Goal: Communication & Community: Participate in discussion

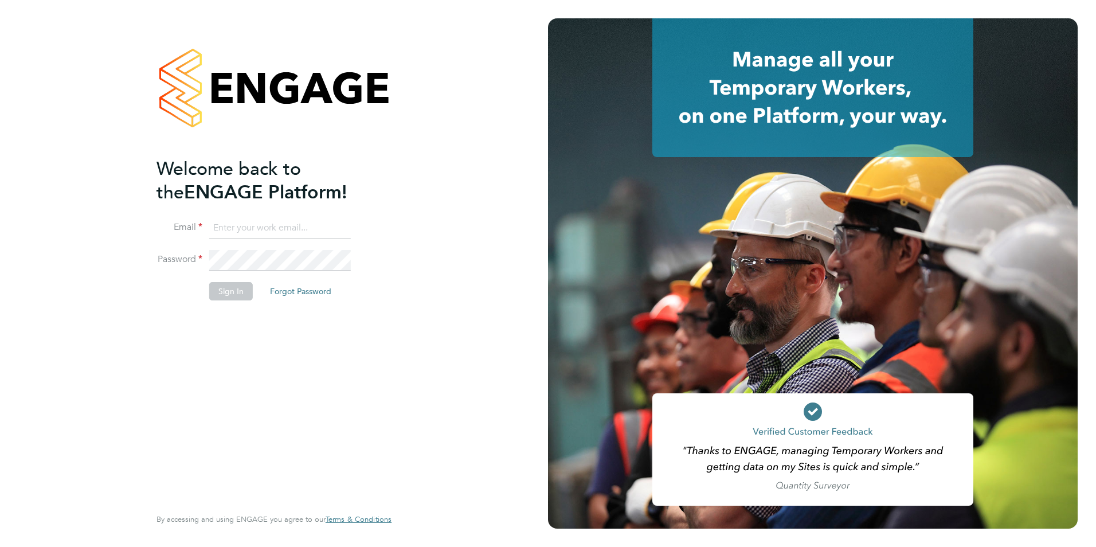
type input "connor@carbonrecruitment.co.uk"
click at [222, 295] on button "Sign In" at bounding box center [231, 291] width 44 height 18
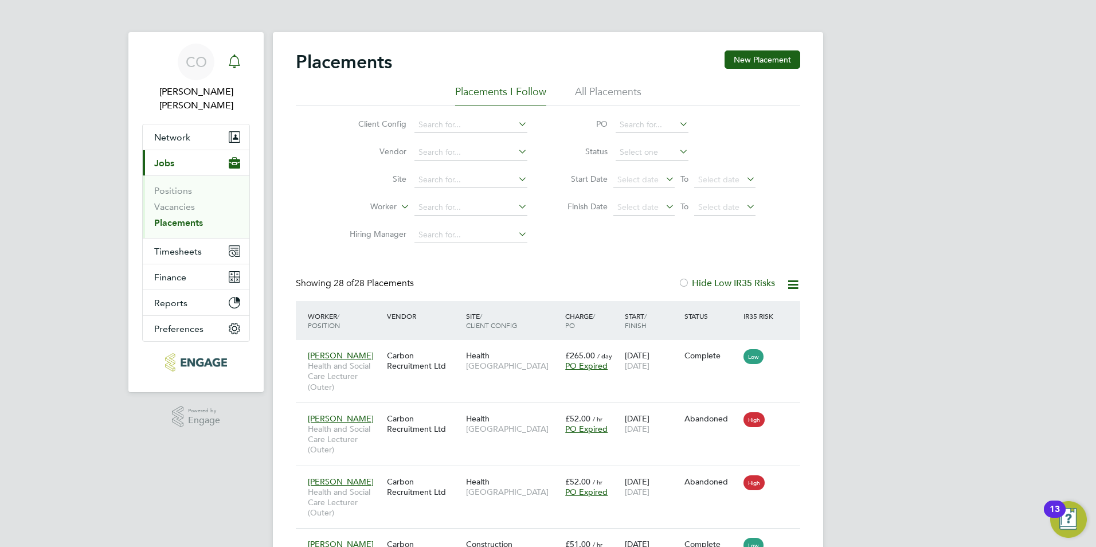
click at [239, 69] on div "Main navigation" at bounding box center [234, 61] width 23 height 23
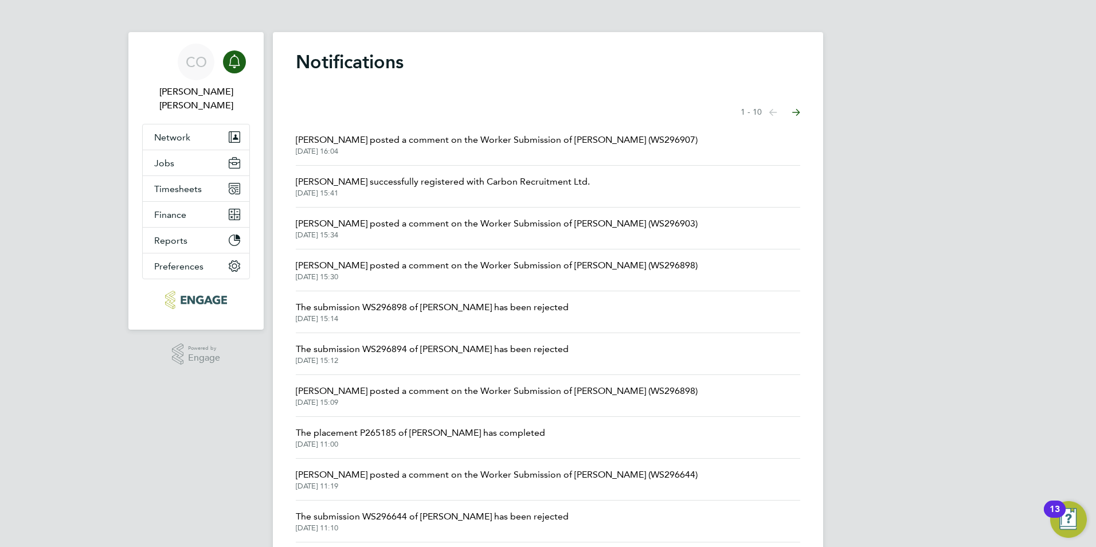
click at [374, 149] on span "[DATE] 16:04" at bounding box center [497, 151] width 402 height 9
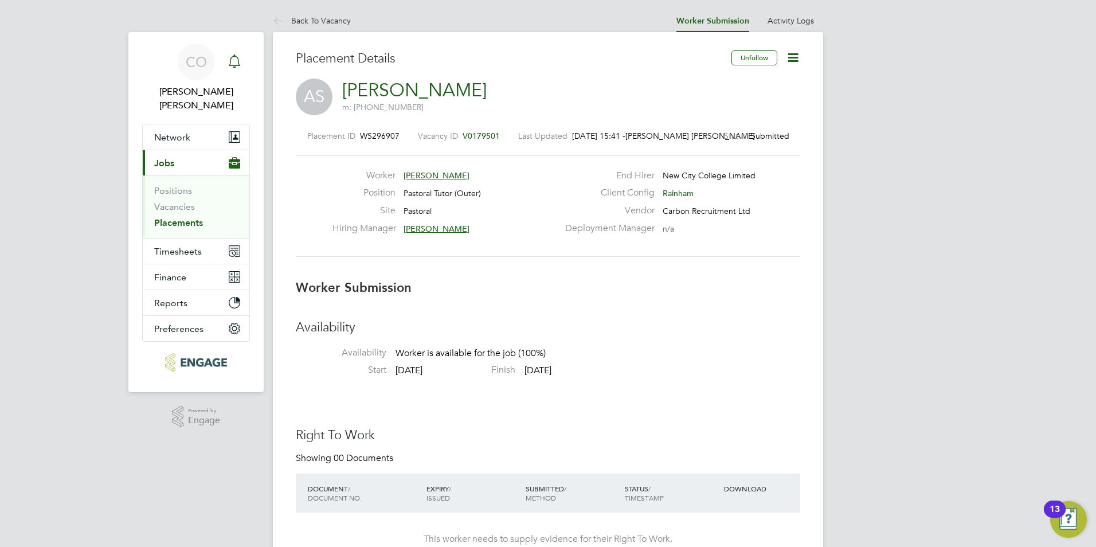
click at [228, 67] on icon "Main navigation" at bounding box center [235, 61] width 14 height 14
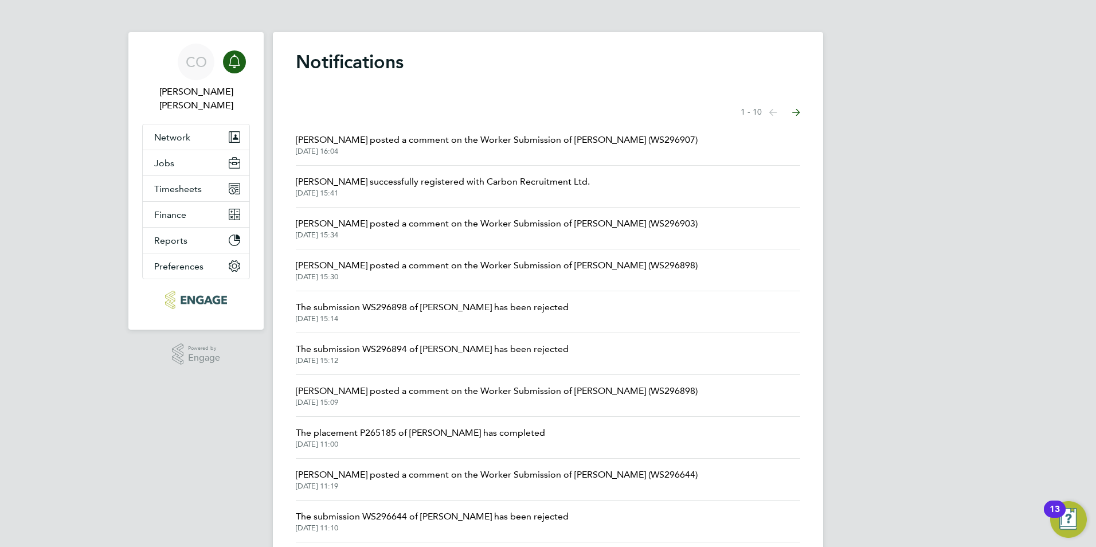
click at [223, 44] on link "Notifications" at bounding box center [234, 62] width 23 height 37
click at [224, 58] on div "Main navigation" at bounding box center [234, 61] width 23 height 23
click at [350, 147] on span "[DATE] 16:04" at bounding box center [497, 151] width 402 height 9
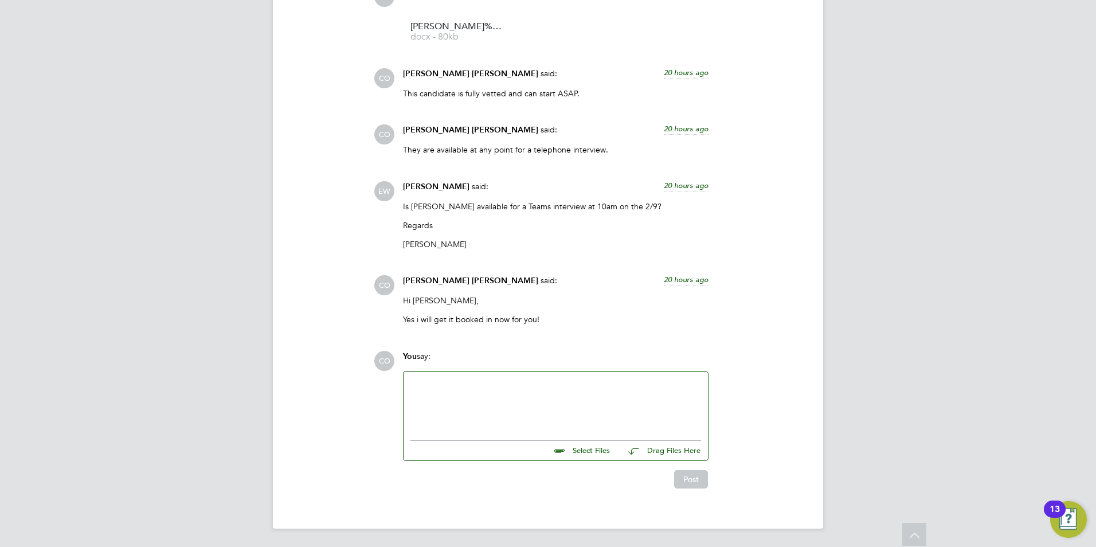
click at [464, 383] on div at bounding box center [556, 402] width 291 height 49
click at [699, 478] on button "Post" at bounding box center [691, 479] width 34 height 18
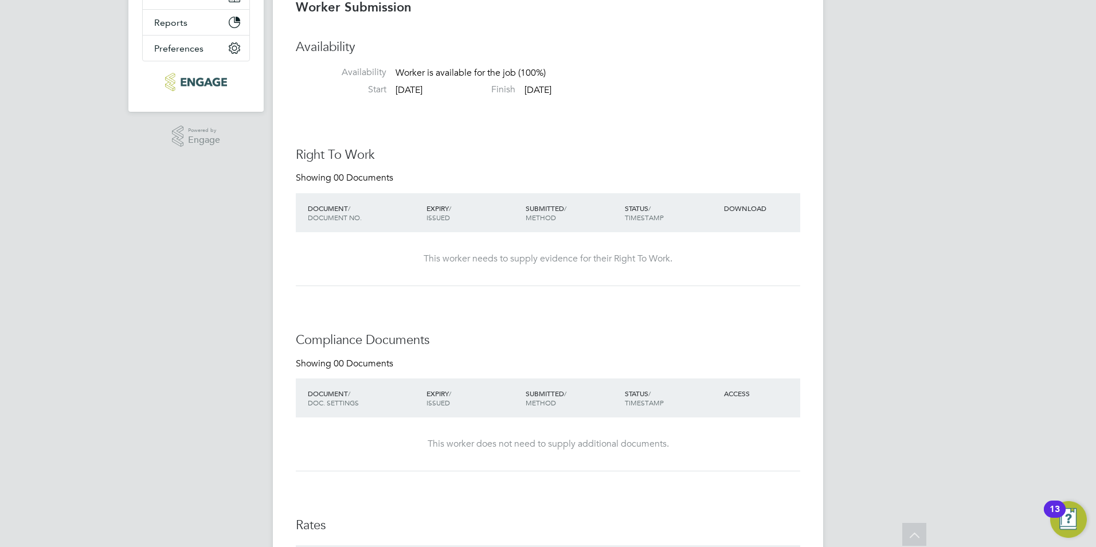
scroll to position [62, 0]
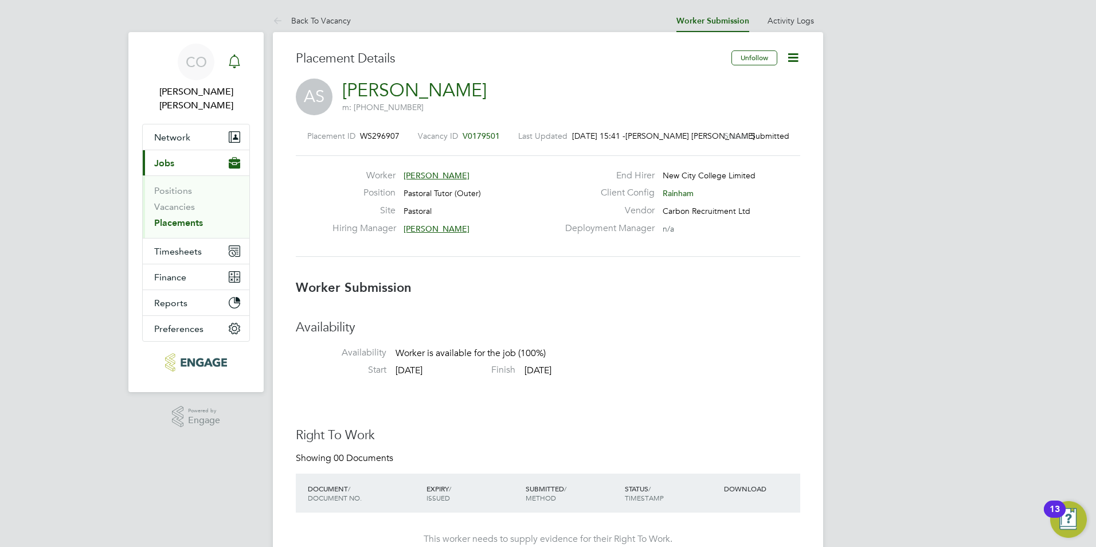
click at [237, 56] on icon "Main navigation" at bounding box center [235, 61] width 14 height 14
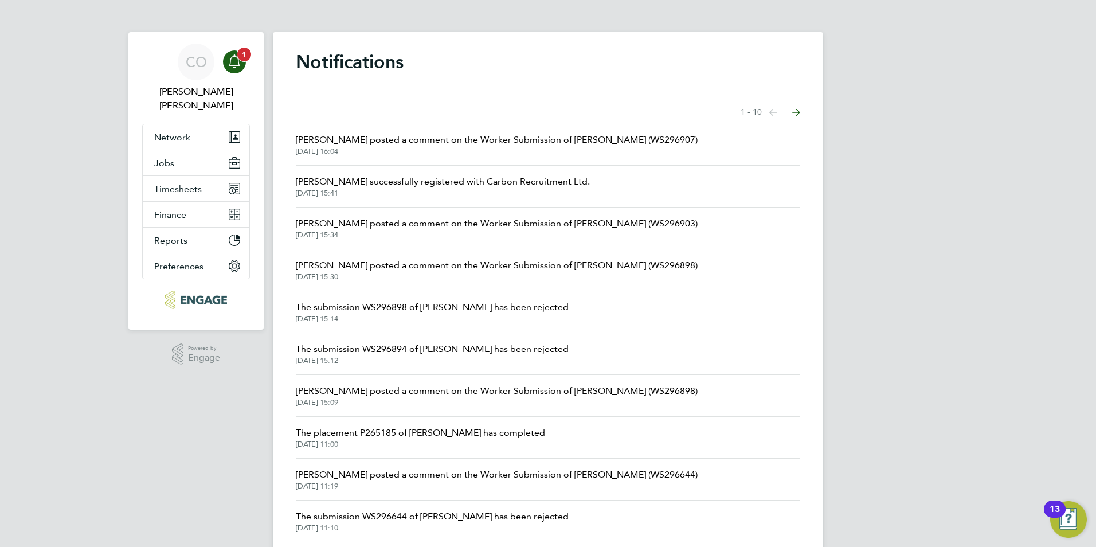
click at [230, 60] on icon "Main navigation" at bounding box center [234, 59] width 11 height 11
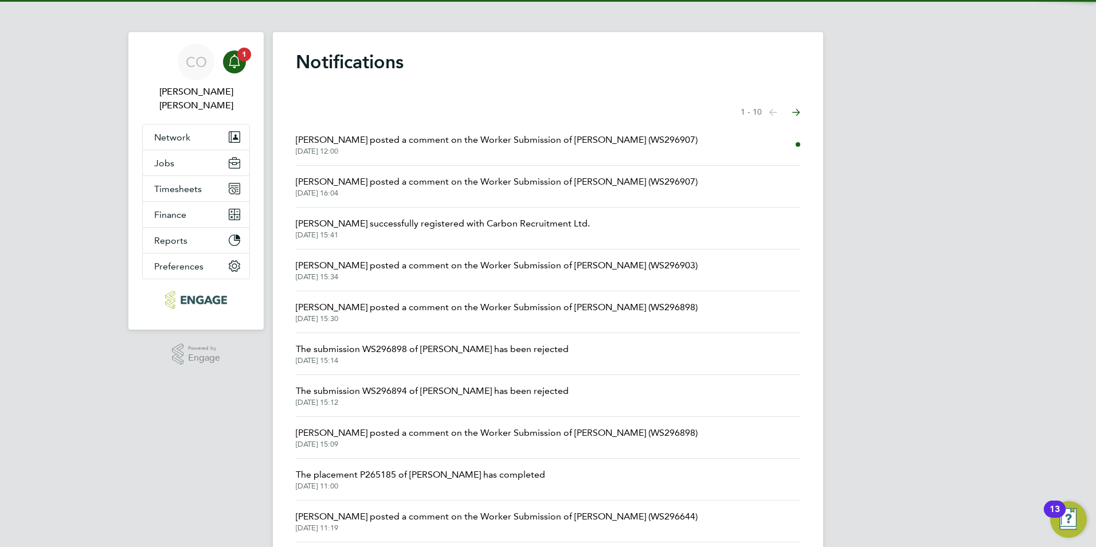
click at [377, 145] on span "[PERSON_NAME] posted a comment on the Worker Submission of [PERSON_NAME] (WS296…" at bounding box center [497, 140] width 402 height 14
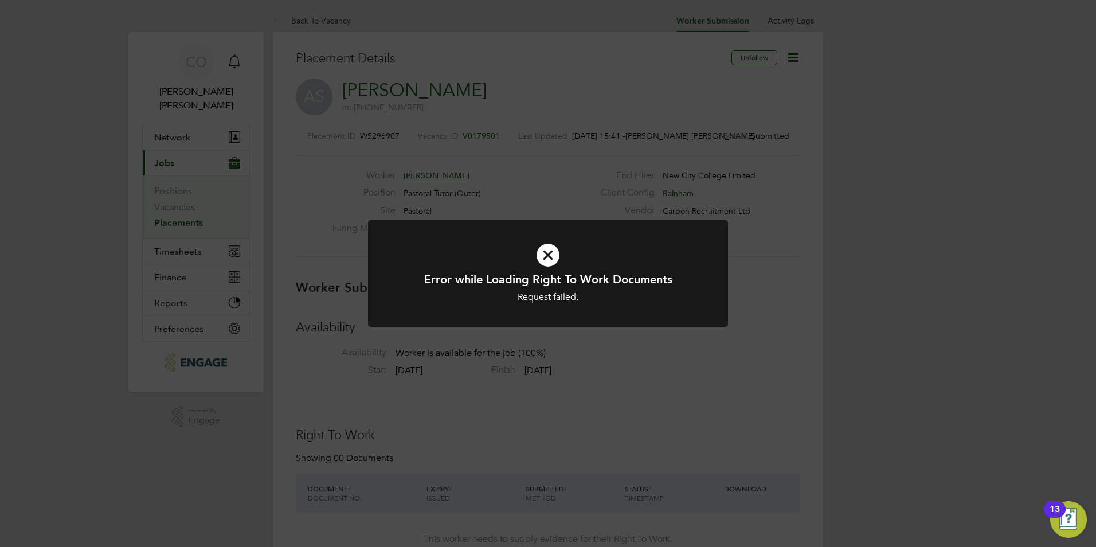
drag, startPoint x: 735, startPoint y: 283, endPoint x: 693, endPoint y: 358, distance: 86.0
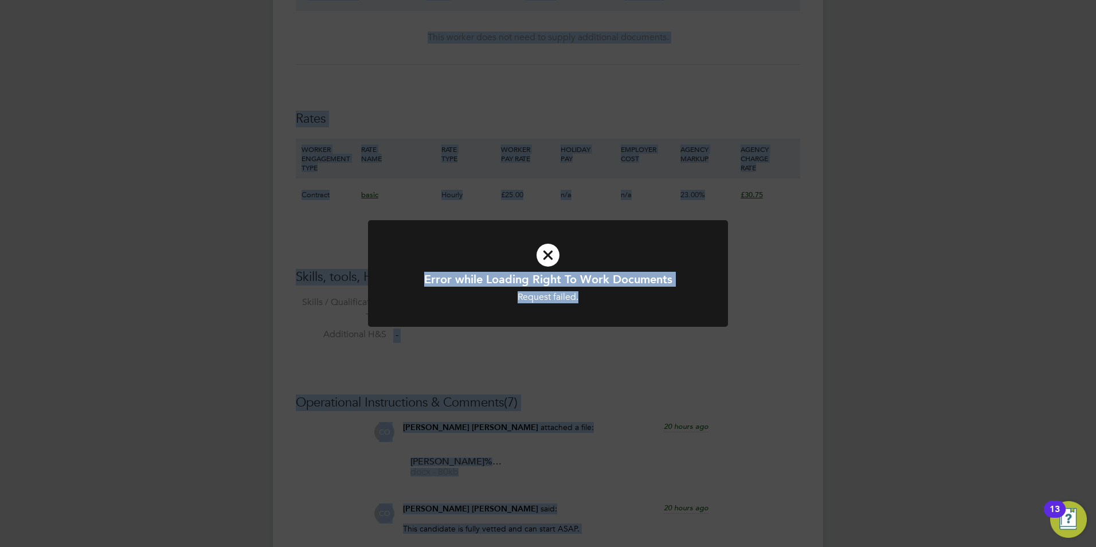
scroll to position [1313, 0]
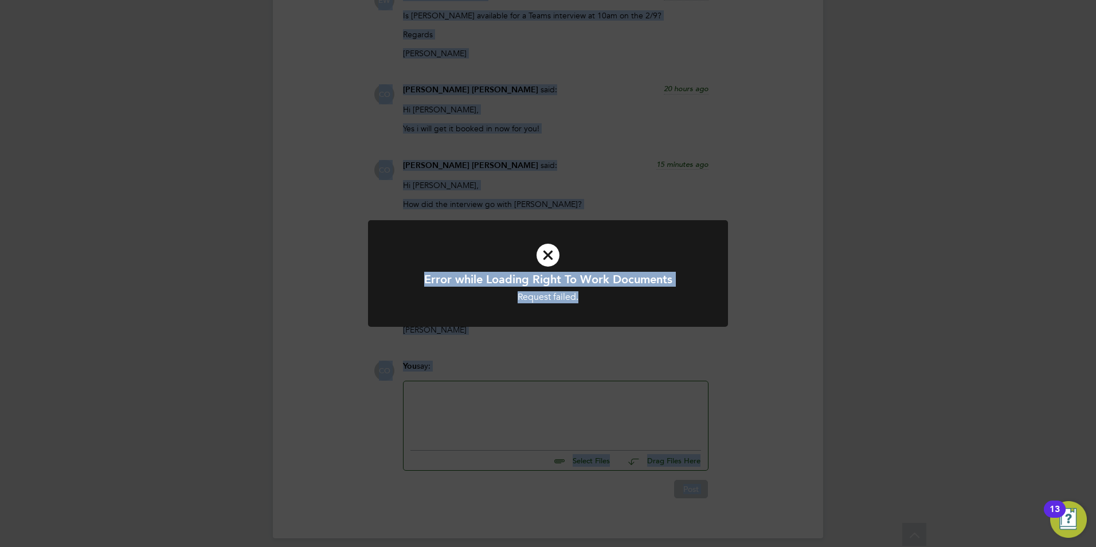
click at [557, 267] on icon at bounding box center [548, 255] width 298 height 45
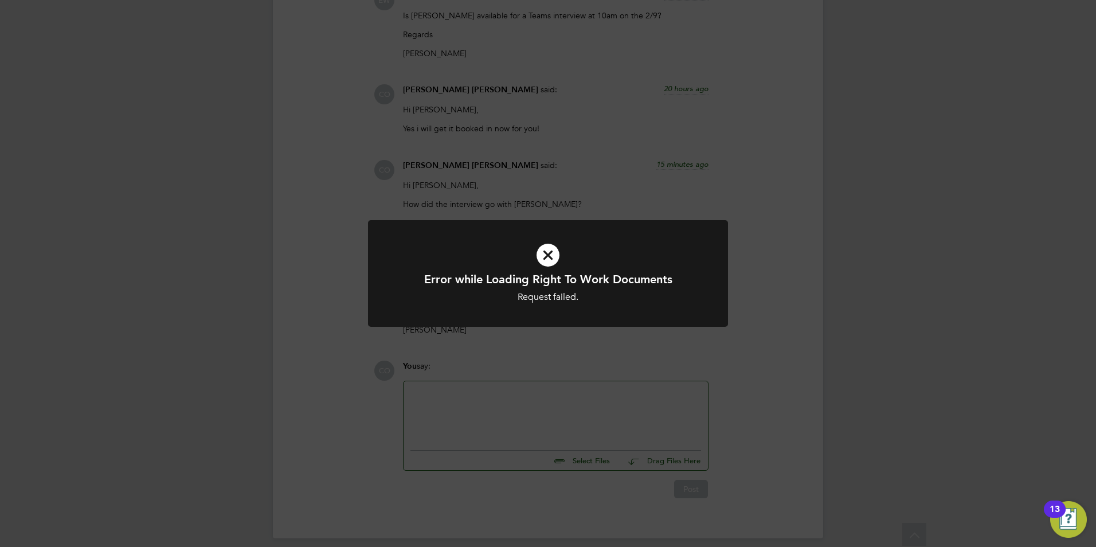
click at [553, 261] on icon at bounding box center [548, 255] width 298 height 45
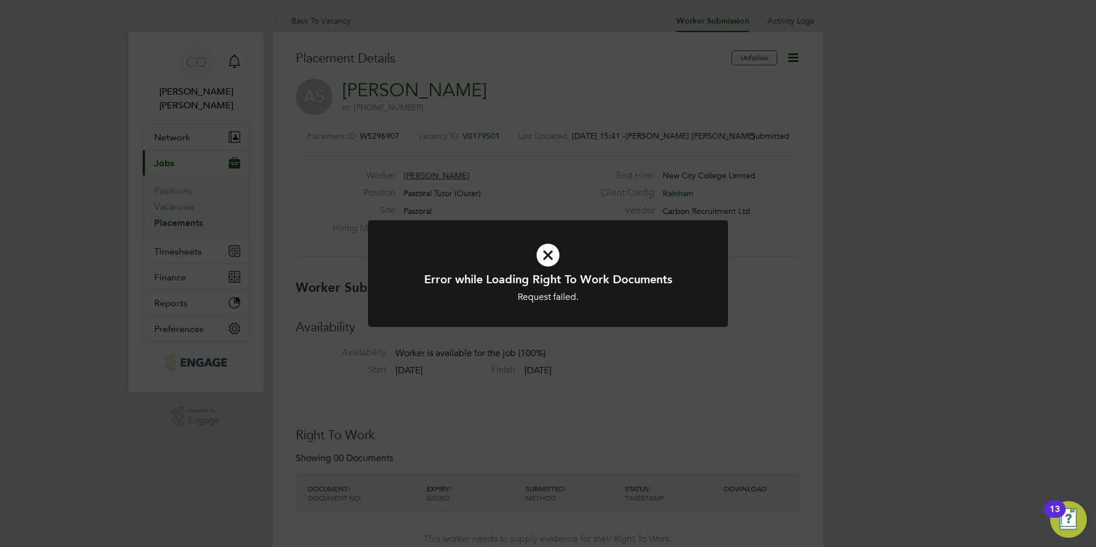
click at [537, 258] on icon at bounding box center [548, 255] width 298 height 45
click at [551, 249] on icon at bounding box center [548, 255] width 298 height 45
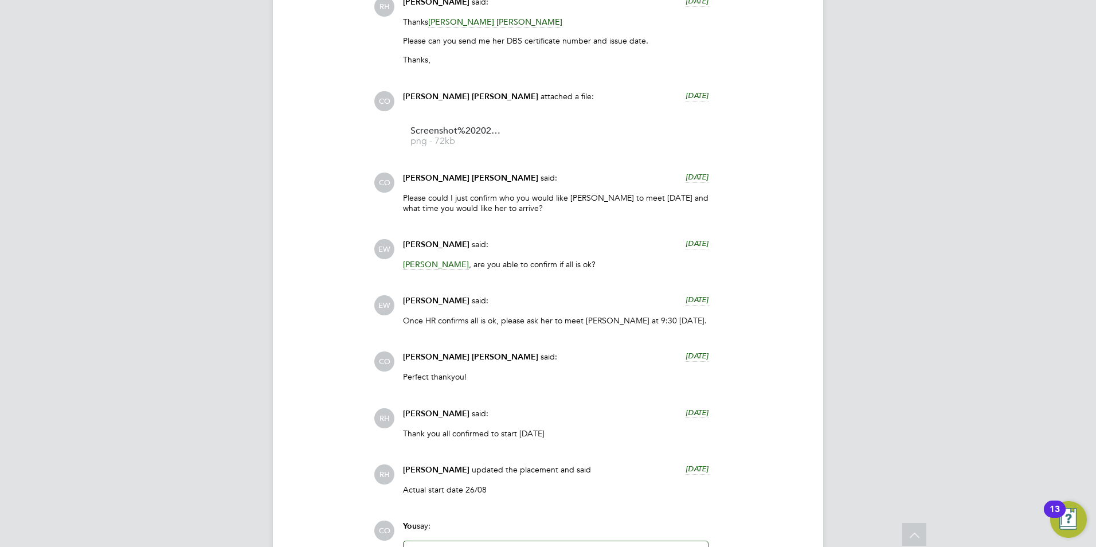
scroll to position [1366, 0]
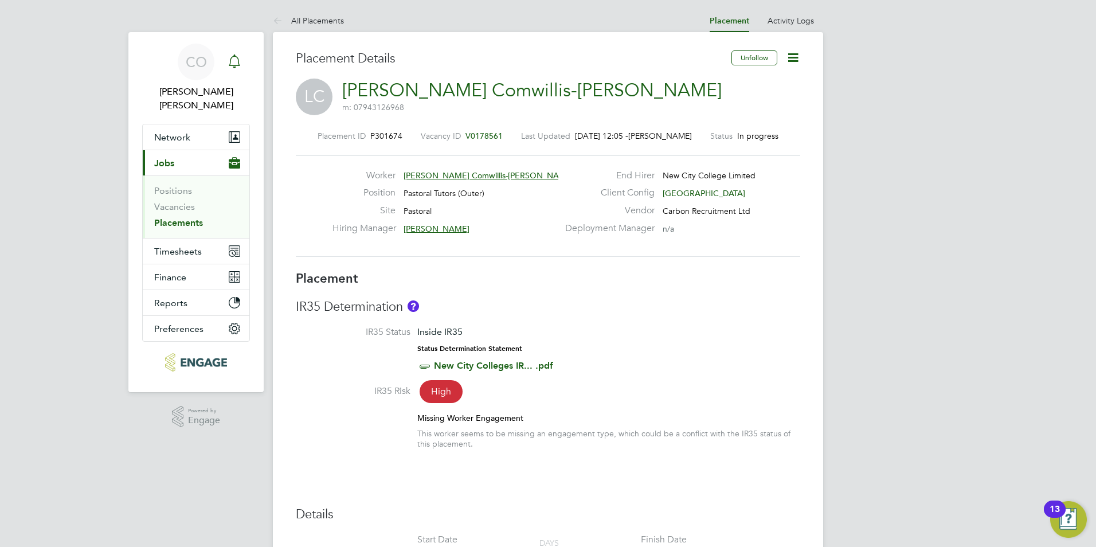
click at [231, 69] on div "Main navigation" at bounding box center [234, 61] width 23 height 23
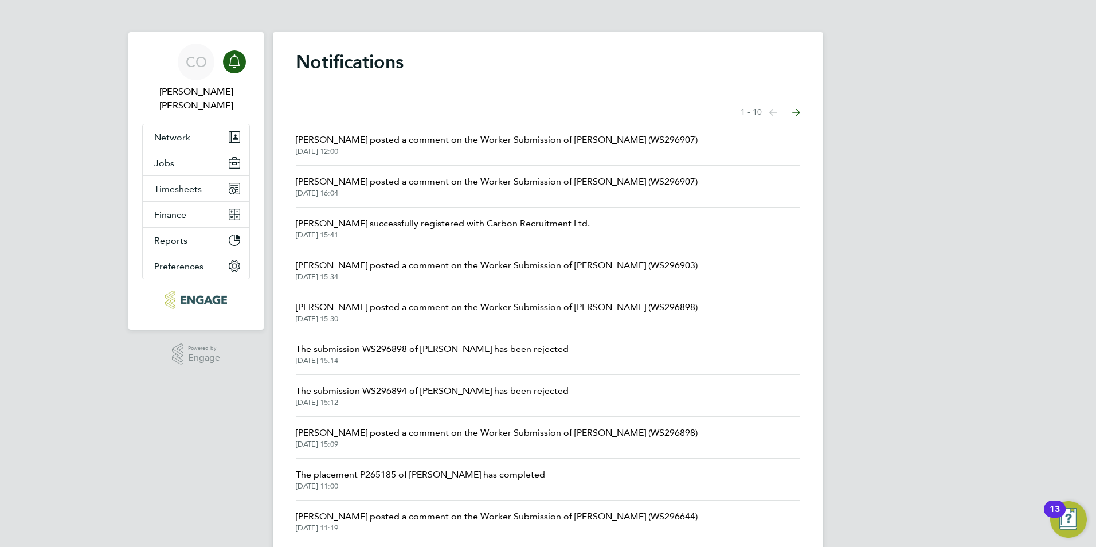
click at [486, 138] on span "Emma Wood posted a comment on the Worker Submission of Amy Stewart (WS296907)" at bounding box center [497, 140] width 402 height 14
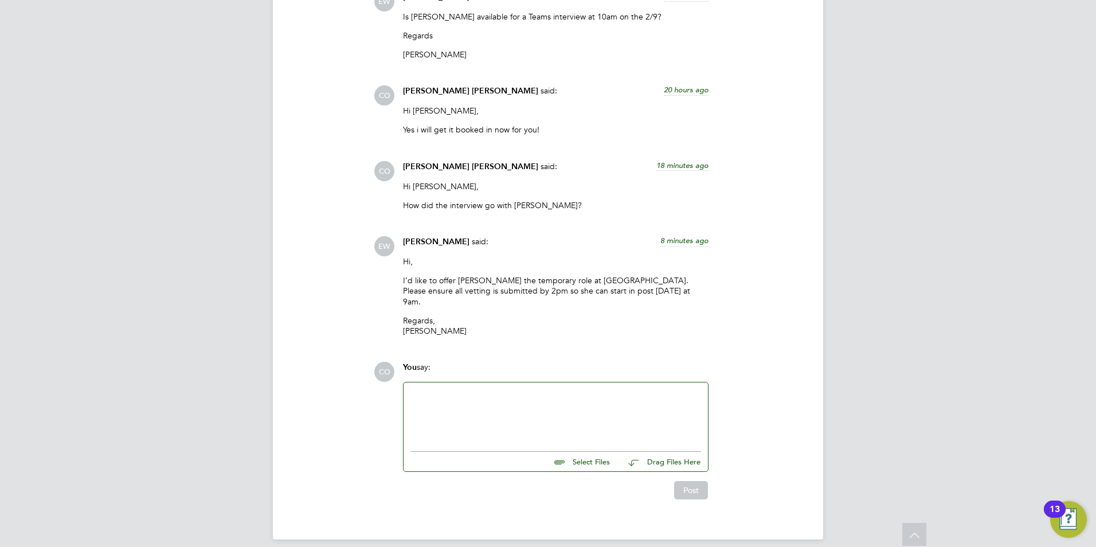
scroll to position [1313, 0]
click at [600, 389] on div at bounding box center [556, 412] width 291 height 49
drag, startPoint x: 456, startPoint y: 382, endPoint x: 511, endPoint y: 377, distance: 55.9
click at [511, 381] on div "Perfect Thannkyou! I will get all the vetting sent of ASAP." at bounding box center [556, 412] width 304 height 63
click at [675, 480] on button "Post" at bounding box center [691, 489] width 34 height 18
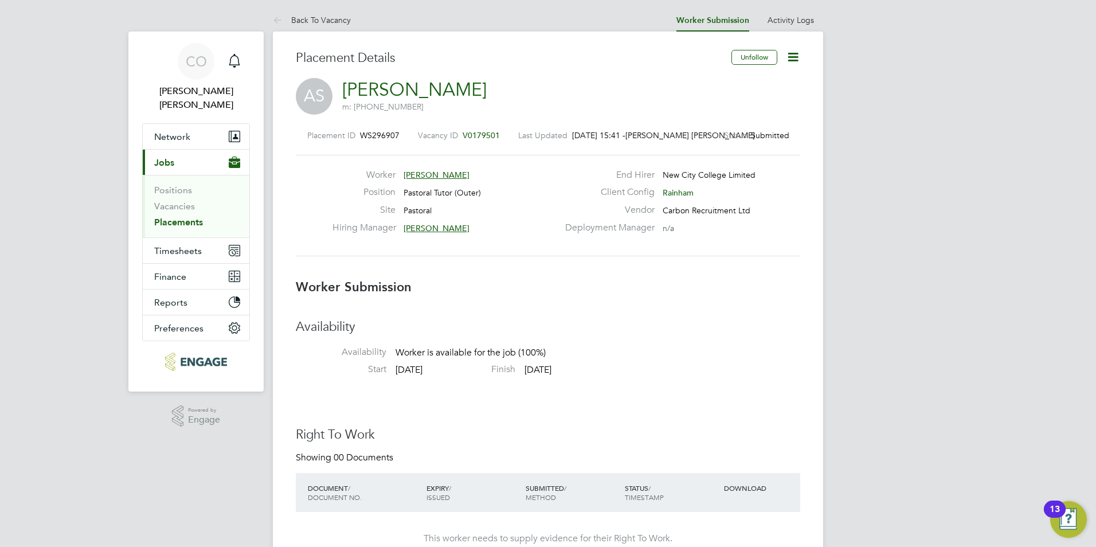
scroll to position [0, 0]
click at [224, 54] on div "Main navigation" at bounding box center [234, 61] width 23 height 23
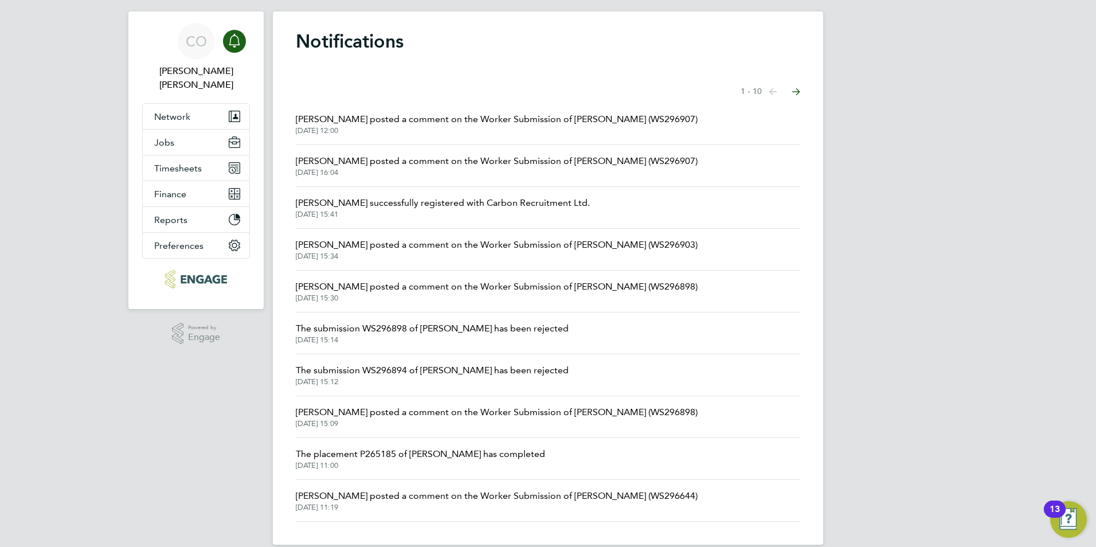
scroll to position [37, 0]
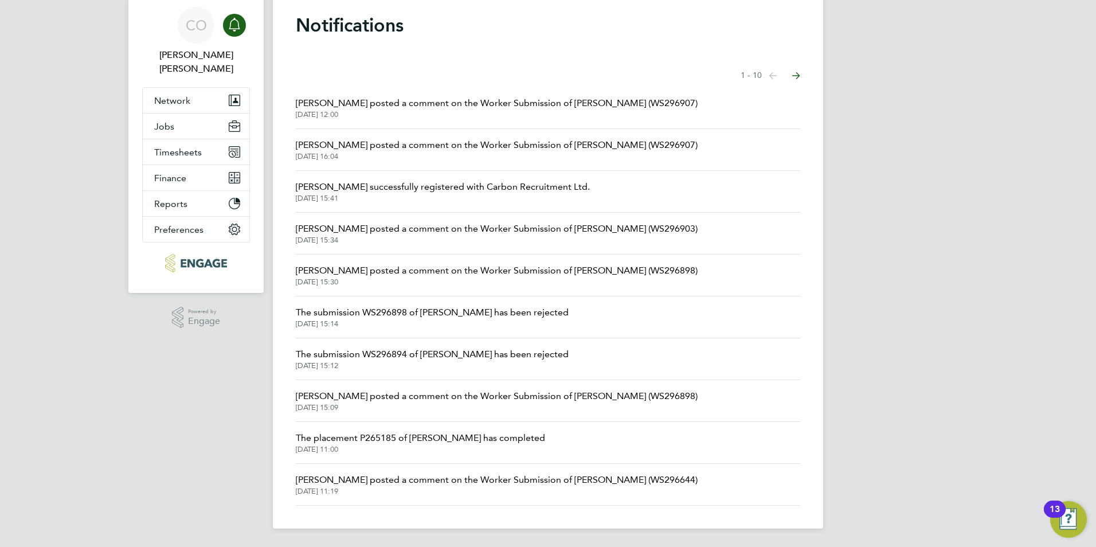
click at [424, 482] on span "Fraz Arshad posted a comment on the Worker Submission of Dale Bromathe (WS29664…" at bounding box center [497, 480] width 402 height 14
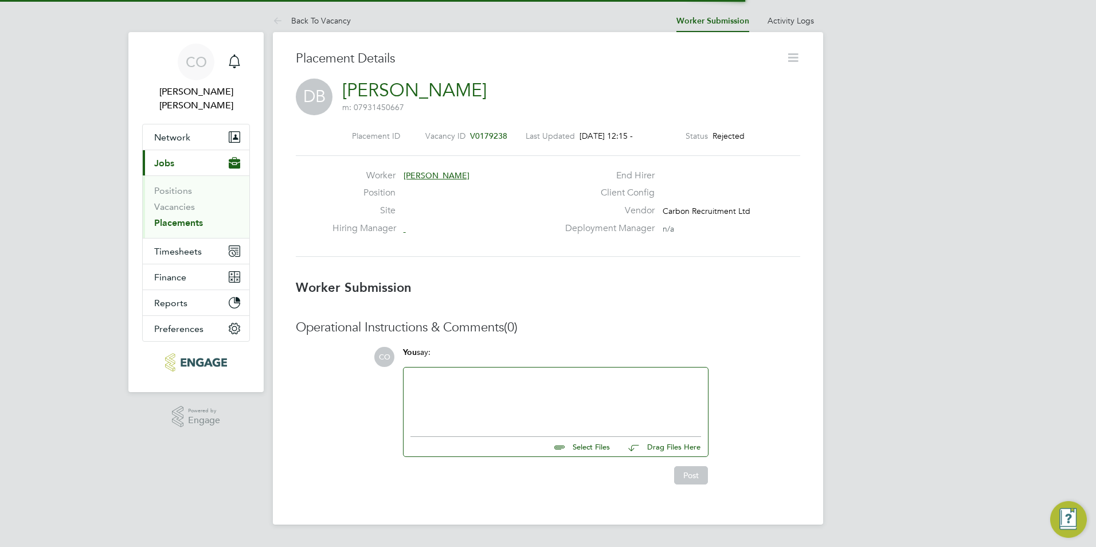
scroll to position [6, 6]
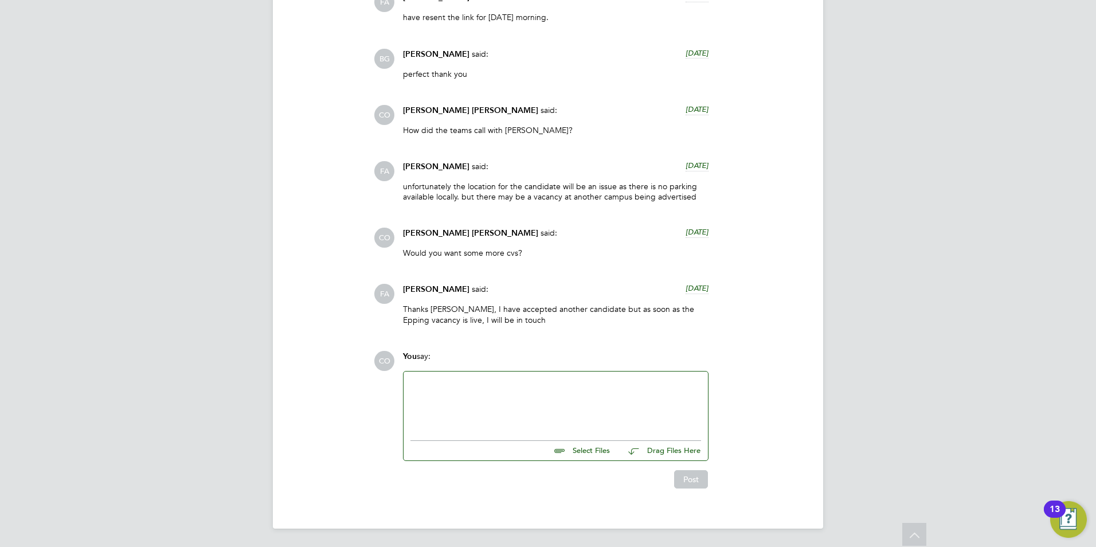
click at [496, 411] on div at bounding box center [556, 402] width 291 height 49
click at [675, 472] on button "Post" at bounding box center [691, 479] width 34 height 18
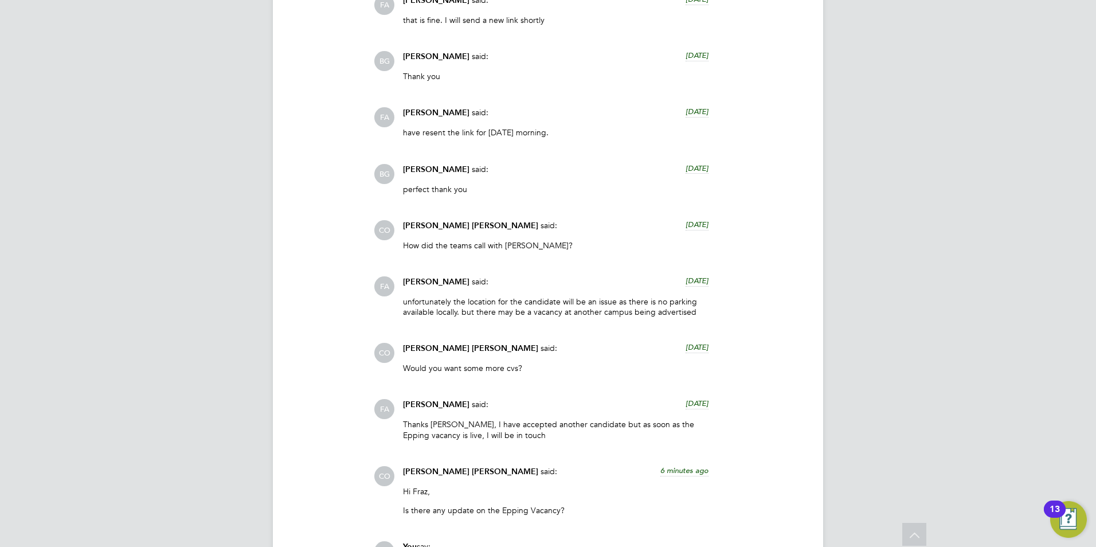
scroll to position [1670, 0]
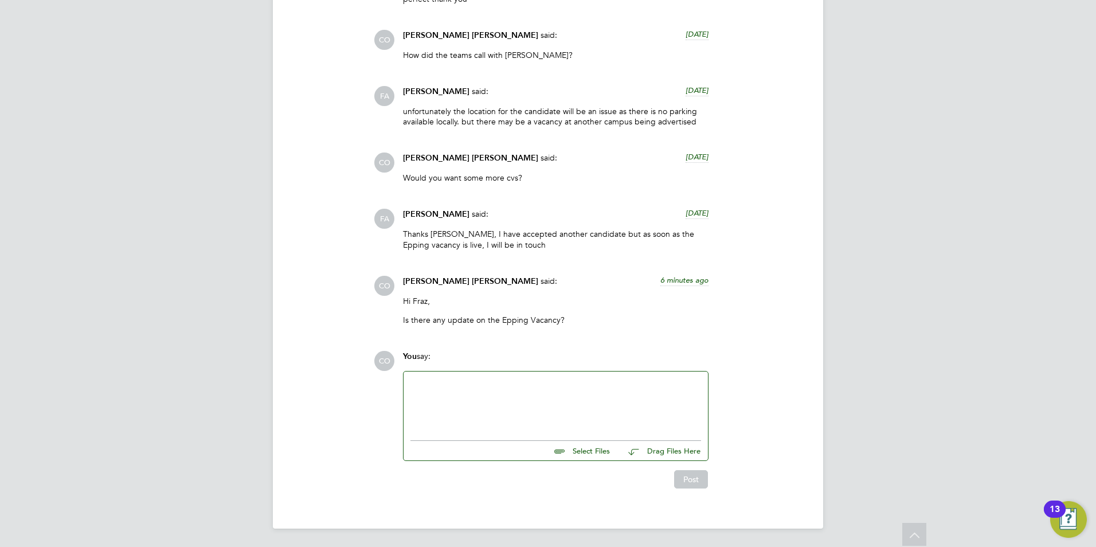
click at [567, 448] on input "file" at bounding box center [615, 449] width 172 height 16
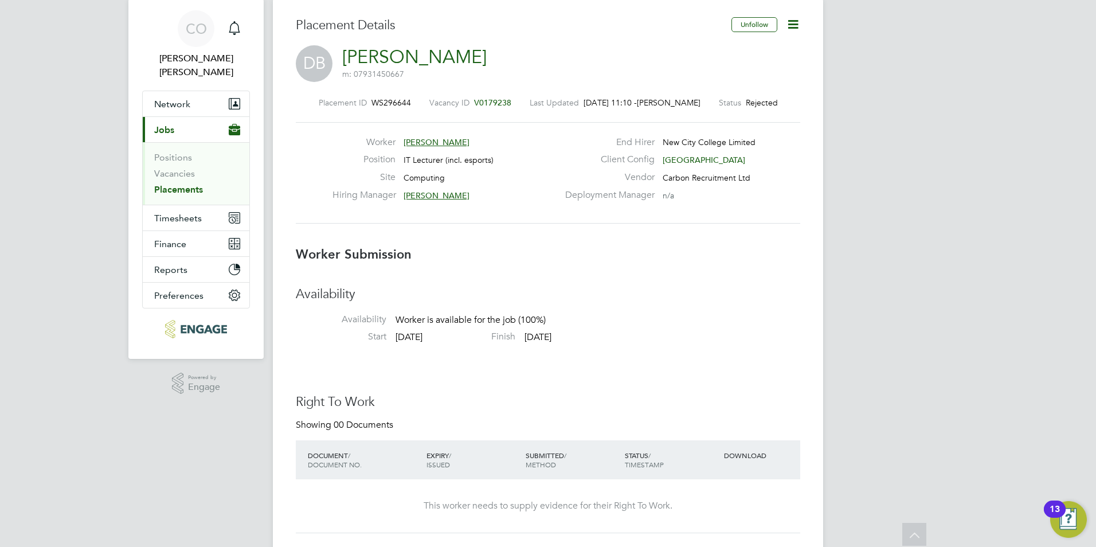
scroll to position [0, 0]
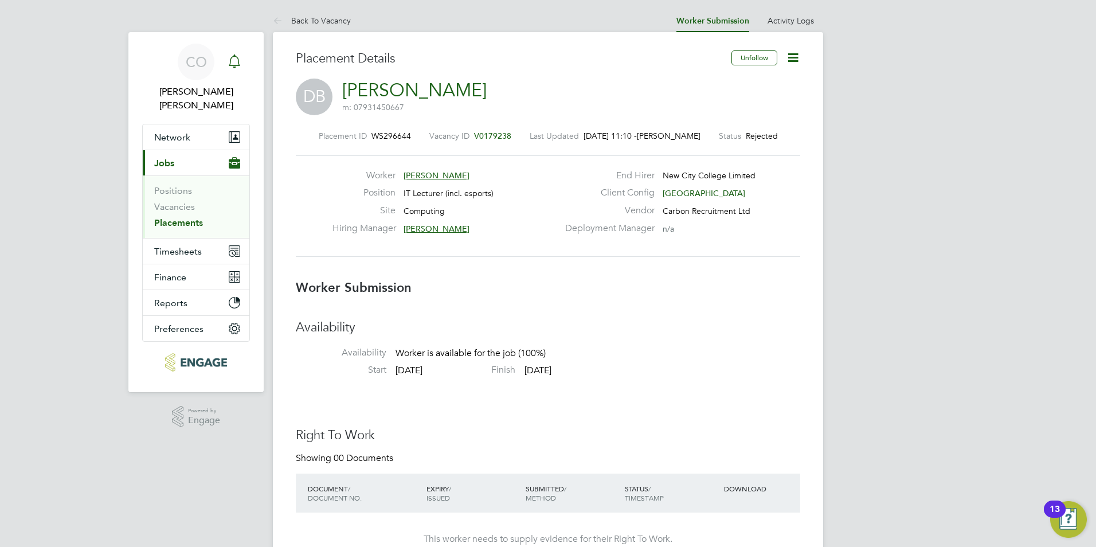
click at [239, 62] on icon "Main navigation" at bounding box center [234, 59] width 11 height 11
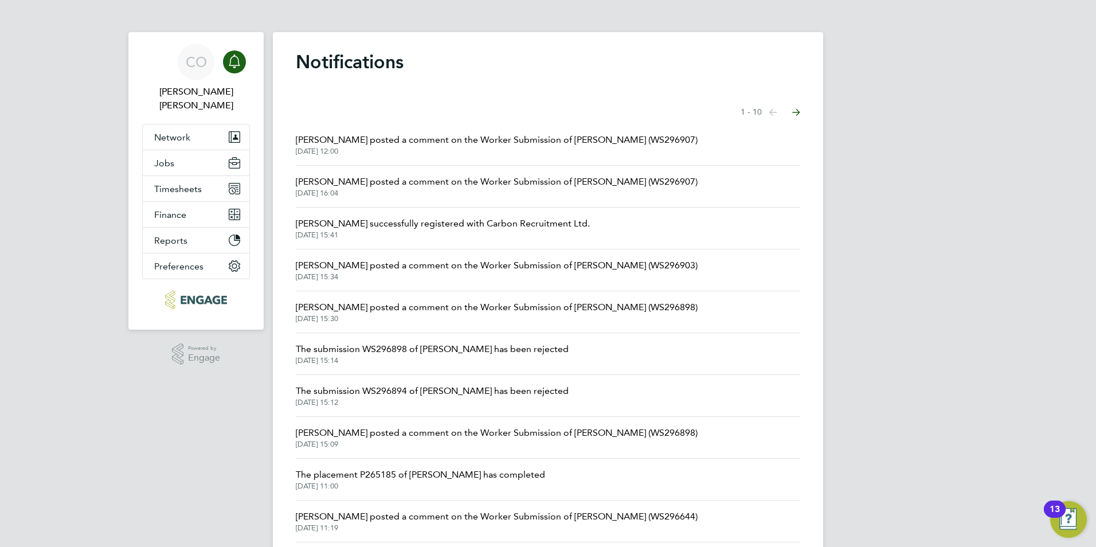
click at [518, 142] on span "Emma Wood posted a comment on the Worker Submission of Amy Stewart (WS296907)" at bounding box center [497, 140] width 402 height 14
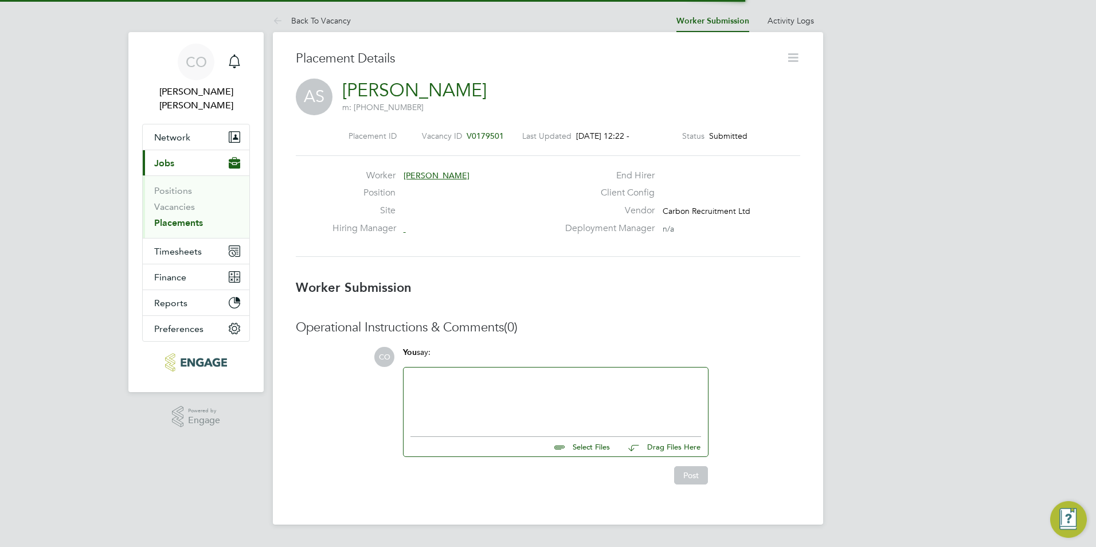
scroll to position [18, 226]
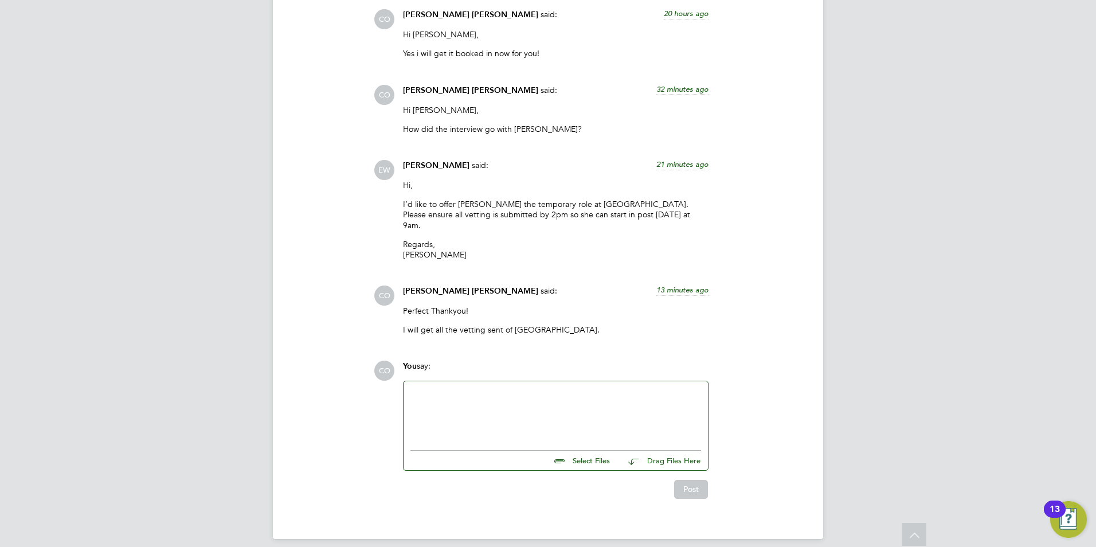
click at [579, 451] on input "file" at bounding box center [615, 459] width 172 height 16
type input "C:\fakepath\Candidate Vetting Form- NCC- Amy.docx"
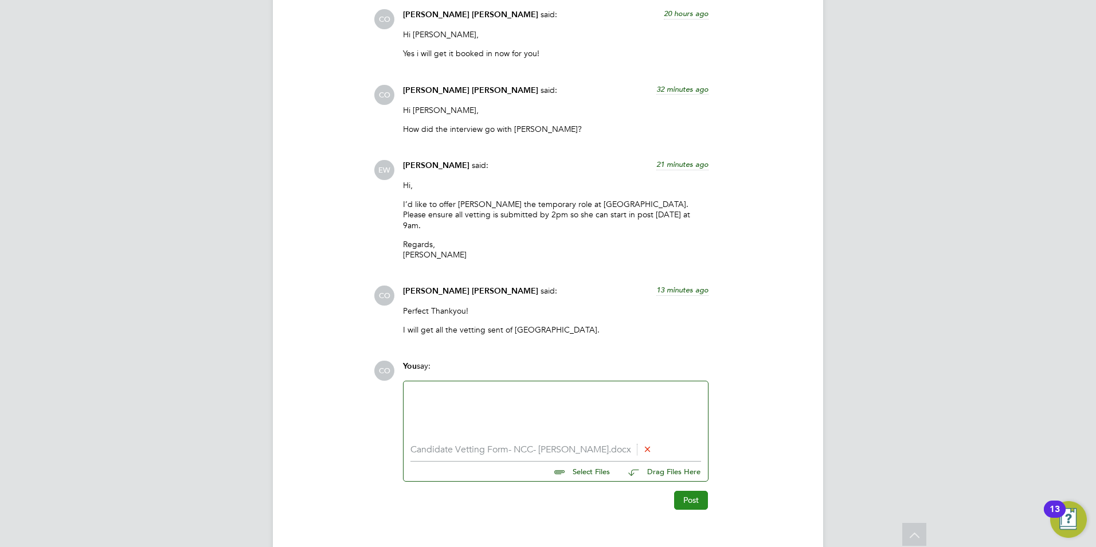
click at [677, 491] on button "Post" at bounding box center [691, 500] width 34 height 18
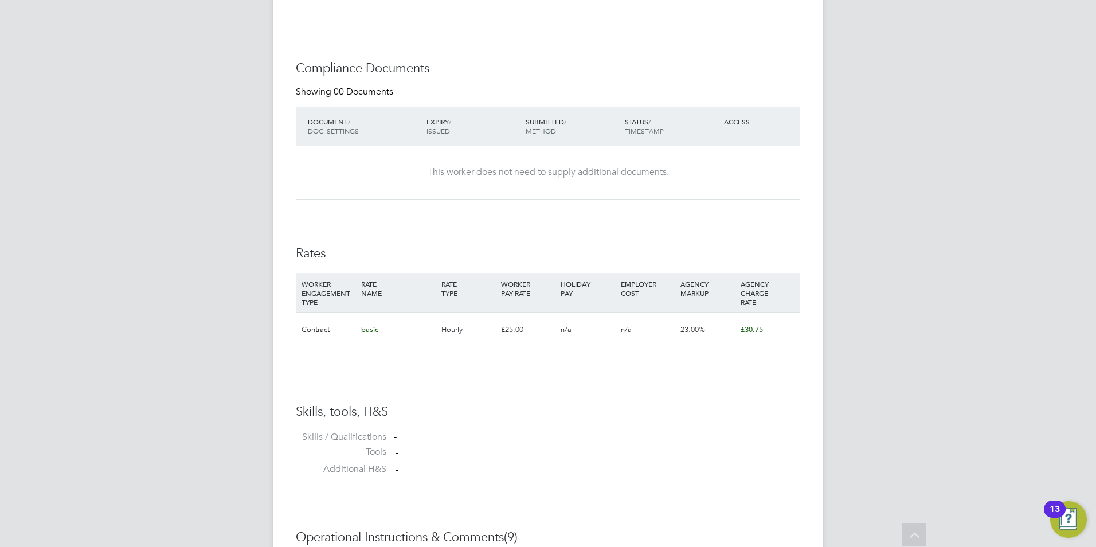
scroll to position [0, 0]
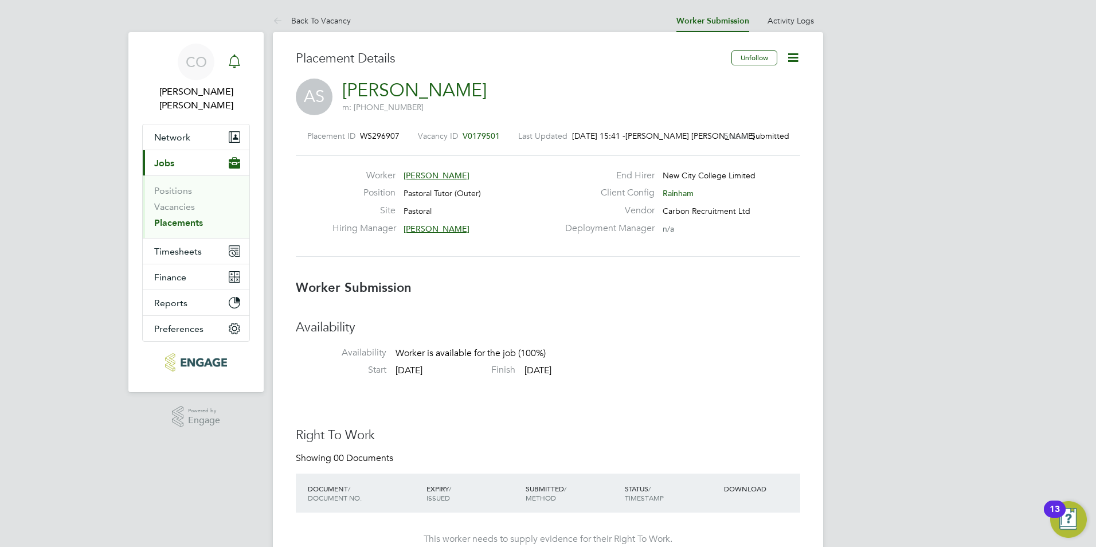
click at [242, 54] on div "Main navigation" at bounding box center [234, 61] width 23 height 23
